Goal: Find specific fact: Find specific fact

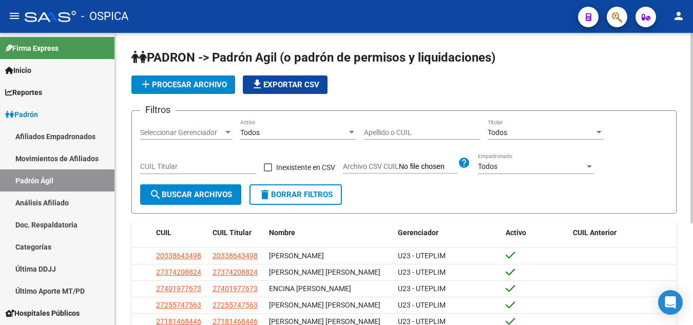
click at [416, 128] on input "Apellido o CUIL" at bounding box center [422, 132] width 116 height 9
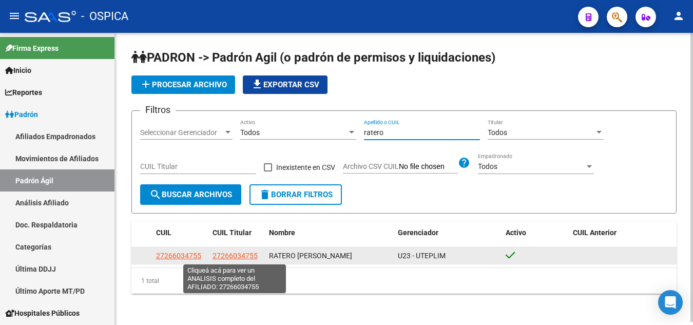
type input "ratero"
click at [245, 256] on span "27266034755" at bounding box center [234, 255] width 45 height 8
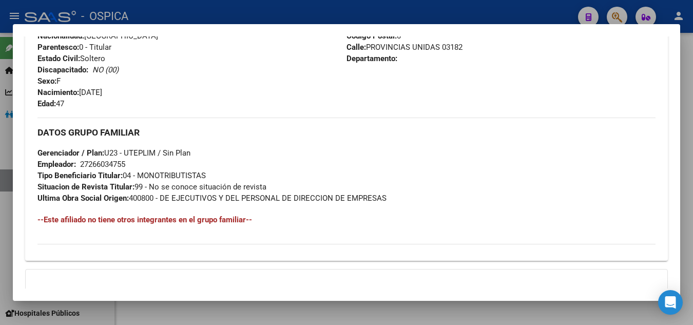
scroll to position [308, 0]
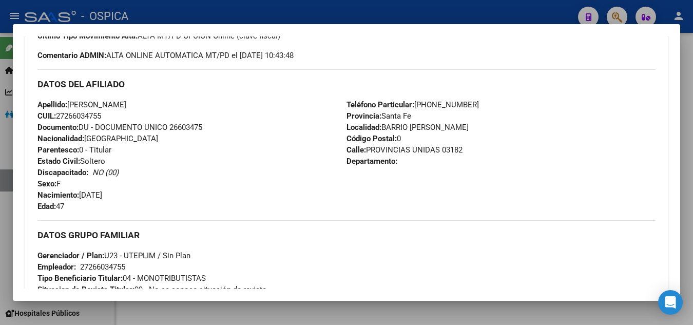
click at [687, 230] on div at bounding box center [346, 162] width 693 height 325
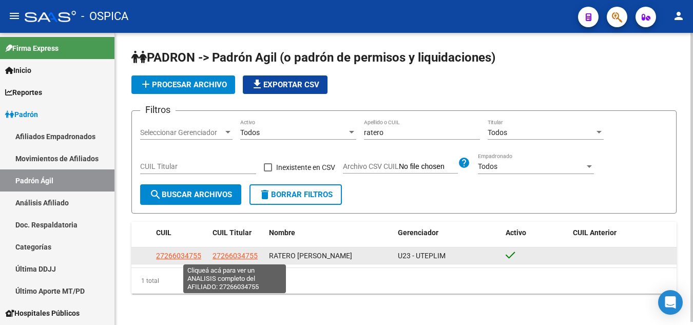
click at [235, 256] on span "27266034755" at bounding box center [234, 255] width 45 height 8
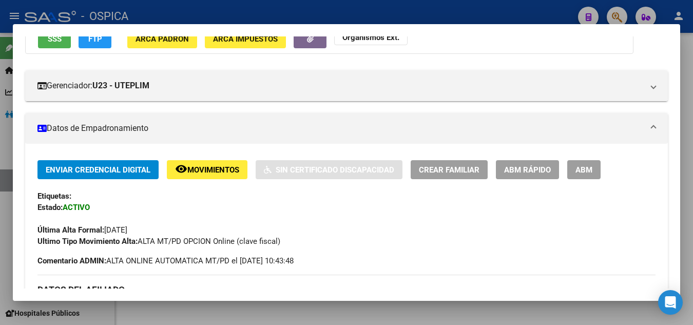
scroll to position [154, 0]
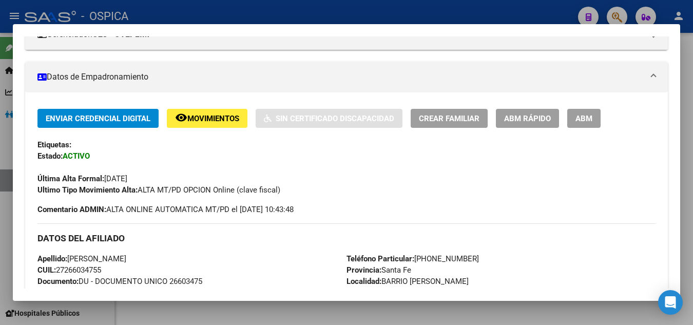
click at [337, 70] on mat-expansion-panel-header "Datos de Empadronamiento" at bounding box center [346, 77] width 642 height 31
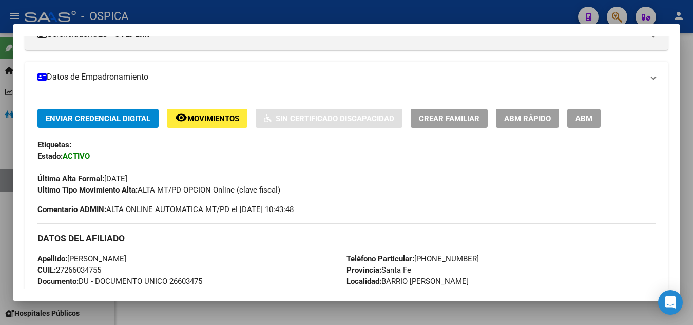
scroll to position [93, 0]
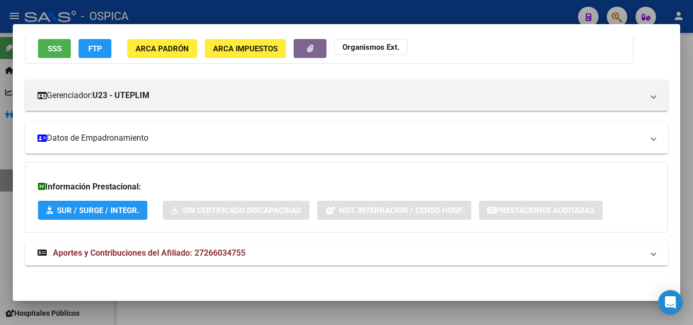
click at [313, 141] on mat-panel-title "Datos de Empadronamiento" at bounding box center [339, 138] width 605 height 12
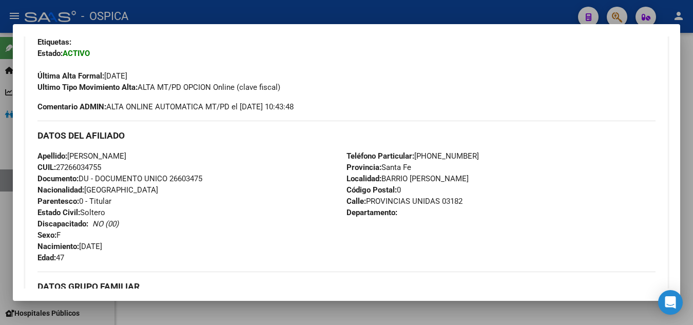
scroll to position [308, 0]
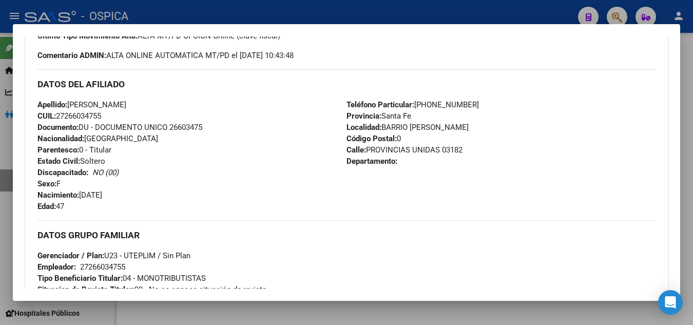
click at [396, 166] on div "Teléfono Particular: [PHONE_NUMBER] Provincia: [GEOGRAPHIC_DATA] Localidad: BAR…" at bounding box center [500, 155] width 309 height 113
drag, startPoint x: 159, startPoint y: 104, endPoint x: 70, endPoint y: 107, distance: 88.8
click at [70, 107] on div "Apellido: [PERSON_NAME]: 27266034755 Documento: DU - DOCUMENTO UNICO 26603475 N…" at bounding box center [191, 155] width 309 height 113
copy span "[PERSON_NAME]"
